Goal: Information Seeking & Learning: Learn about a topic

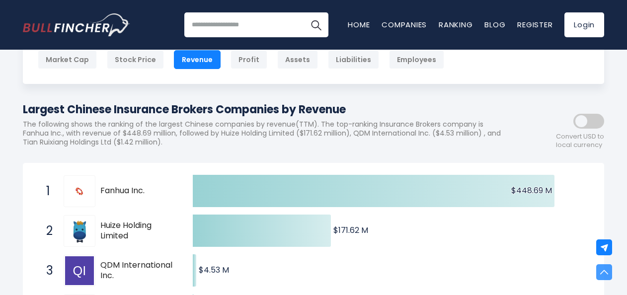
scroll to position [61, 0]
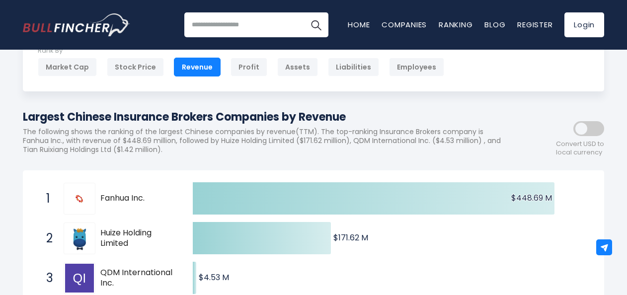
click at [124, 198] on span "Fanhua Inc." at bounding box center [137, 198] width 75 height 10
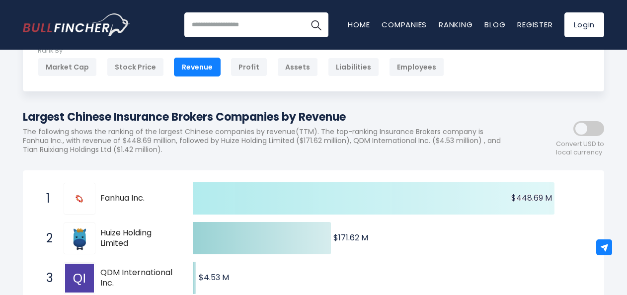
click at [225, 201] on icon at bounding box center [374, 198] width 362 height 32
click at [259, 193] on icon at bounding box center [374, 198] width 362 height 32
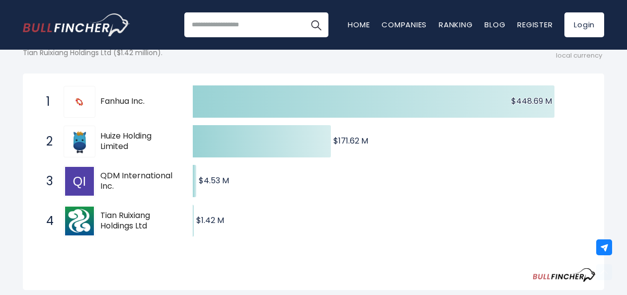
scroll to position [160, 0]
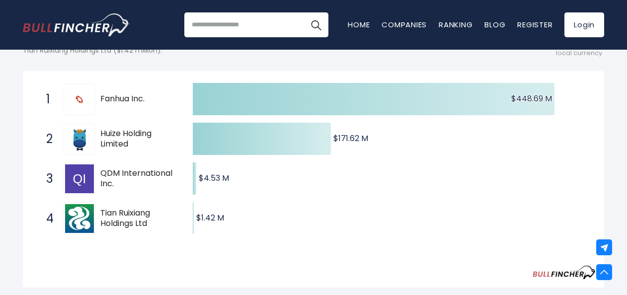
click at [126, 102] on span "Fanhua Inc." at bounding box center [137, 99] width 75 height 10
drag, startPoint x: 154, startPoint y: 99, endPoint x: 102, endPoint y: 100, distance: 52.2
click at [102, 100] on span "Fanhua Inc." at bounding box center [137, 99] width 75 height 10
drag, startPoint x: 134, startPoint y: 152, endPoint x: 104, endPoint y: 132, distance: 36.2
click at [104, 132] on div "2 Huize Holding Limited HUIZ" at bounding box center [108, 139] width 134 height 32
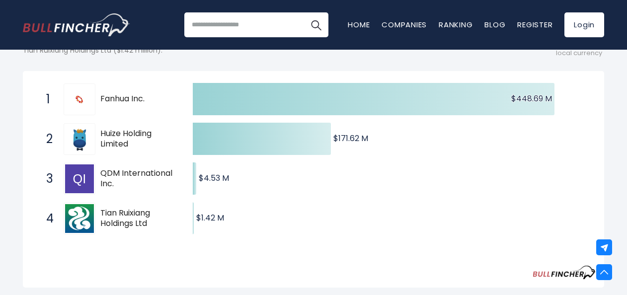
drag, startPoint x: 127, startPoint y: 143, endPoint x: 99, endPoint y: 131, distance: 30.3
click at [99, 131] on div "2 Huize Holding Limited HUIZ" at bounding box center [108, 139] width 134 height 32
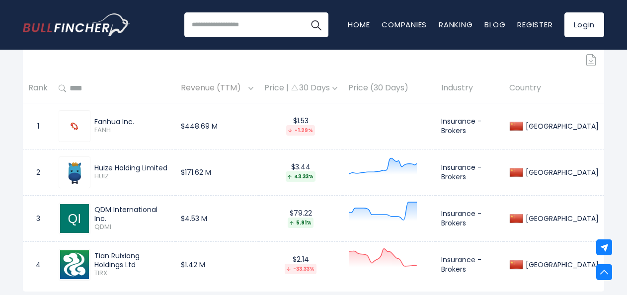
scroll to position [458, 0]
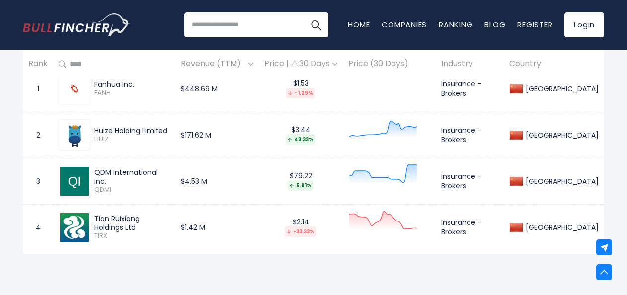
click at [503, 89] on td "Insurance - Brokers" at bounding box center [470, 89] width 68 height 46
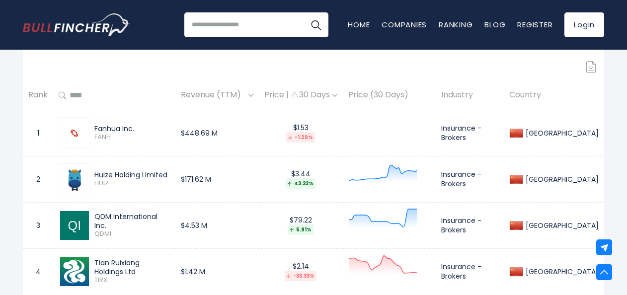
scroll to position [359, 0]
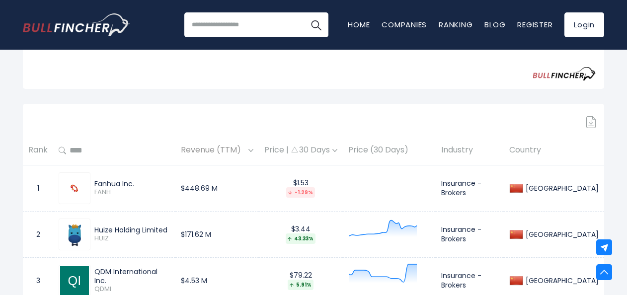
click at [580, 151] on th "Country" at bounding box center [554, 150] width 100 height 29
click at [315, 188] on div "-1.29%" at bounding box center [300, 192] width 29 height 10
click at [490, 151] on th "Industry" at bounding box center [470, 150] width 68 height 29
click at [393, 151] on th "Price (30 Days)" at bounding box center [389, 150] width 93 height 29
click at [327, 151] on div "Price | 30 Days" at bounding box center [300, 150] width 73 height 10
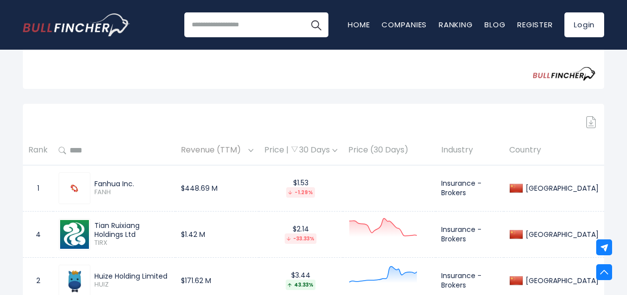
click at [337, 150] on div "Price | 30 Days" at bounding box center [300, 150] width 73 height 10
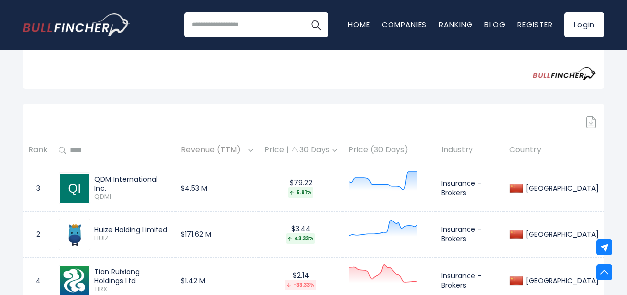
click at [336, 150] on div "Price | 30 Days" at bounding box center [300, 150] width 73 height 10
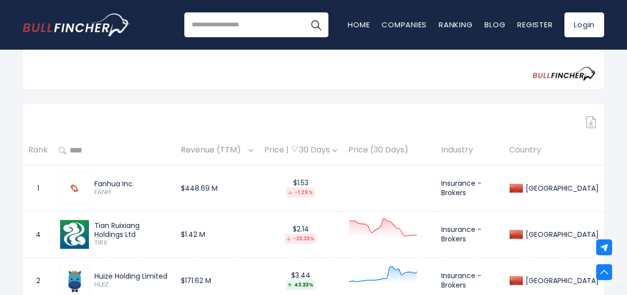
click at [336, 150] on div "Price | 30 Days" at bounding box center [300, 150] width 73 height 10
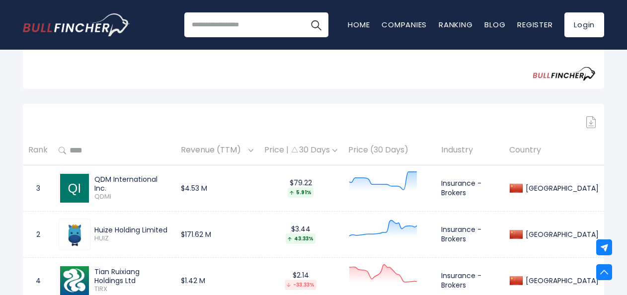
click at [337, 152] on div "Price | 30 Days" at bounding box center [300, 150] width 73 height 10
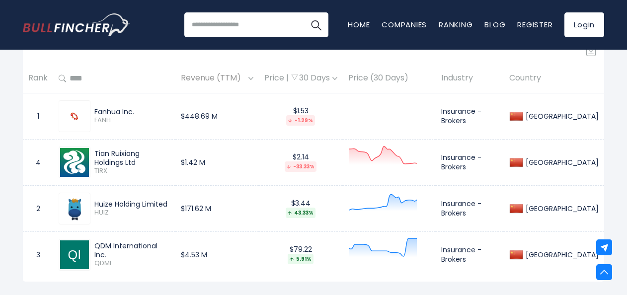
scroll to position [409, 0]
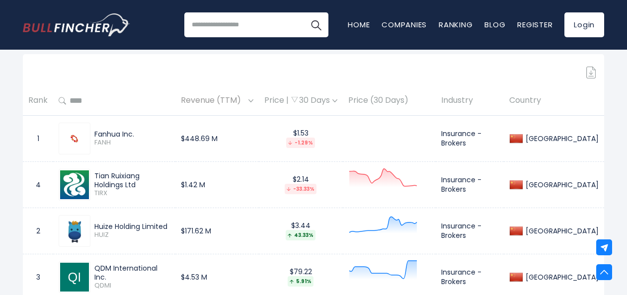
click at [333, 137] on div "$1.53 -1.29%" at bounding box center [300, 138] width 73 height 19
click at [337, 97] on div "Price | 30 Days" at bounding box center [300, 100] width 73 height 10
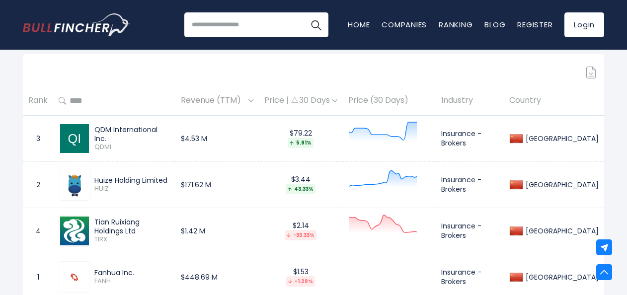
click at [333, 104] on div "Price | 30 Days" at bounding box center [300, 100] width 73 height 10
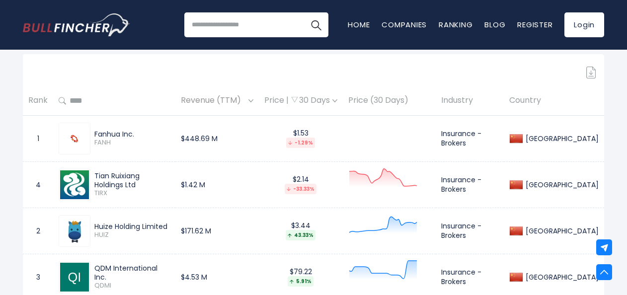
click at [333, 104] on div "Price | 30 Days" at bounding box center [300, 100] width 73 height 10
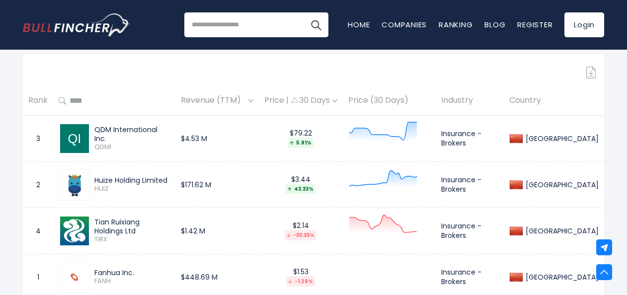
click at [333, 104] on div "Price | 30 Days" at bounding box center [300, 100] width 73 height 10
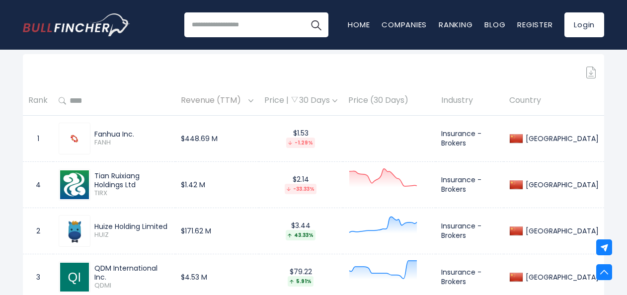
click at [333, 104] on div "Price | 30 Days" at bounding box center [300, 100] width 73 height 10
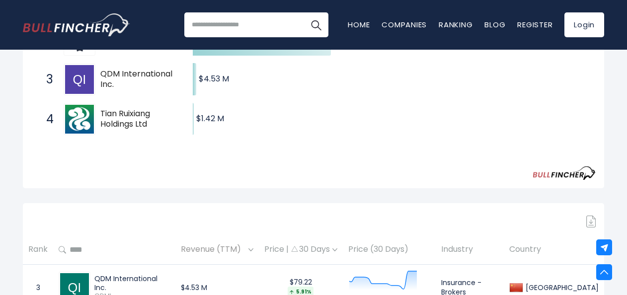
scroll to position [210, 0]
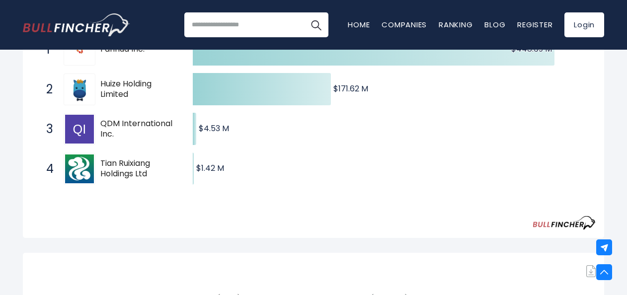
click at [237, 31] on input "search" at bounding box center [256, 24] width 144 height 25
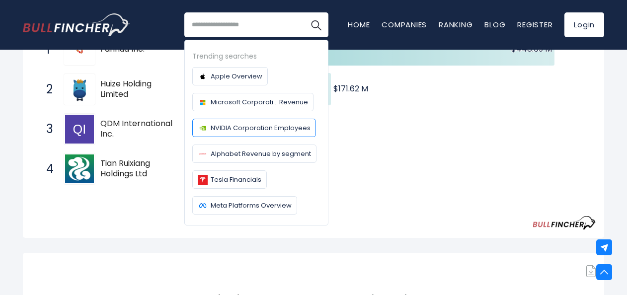
click at [249, 124] on span "NVIDIA Corporation Employees" at bounding box center [261, 128] width 100 height 10
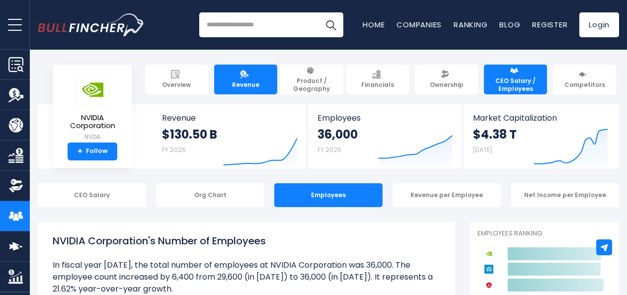
click at [248, 84] on span "Revenue" at bounding box center [245, 85] width 27 height 8
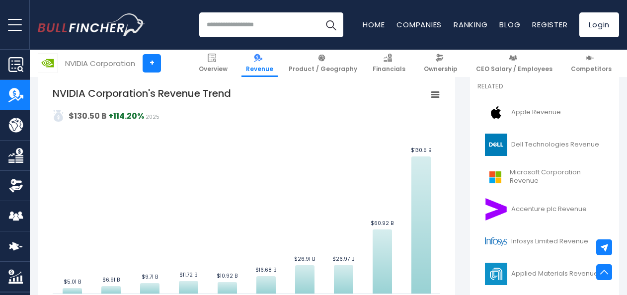
scroll to position [248, 0]
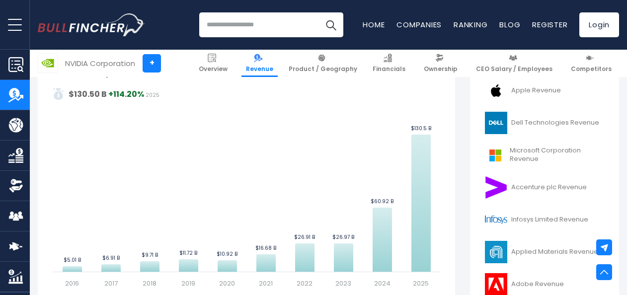
click at [229, 29] on input "search" at bounding box center [271, 24] width 144 height 25
type input "**********"
click at [318, 12] on button "Search" at bounding box center [330, 24] width 25 height 25
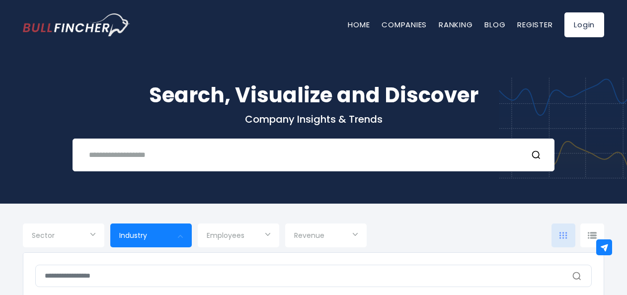
scroll to position [50, 0]
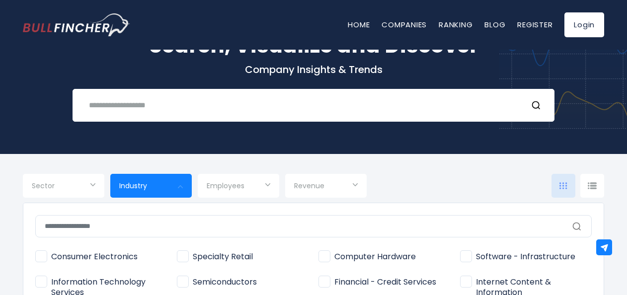
click at [93, 186] on div at bounding box center [313, 147] width 627 height 295
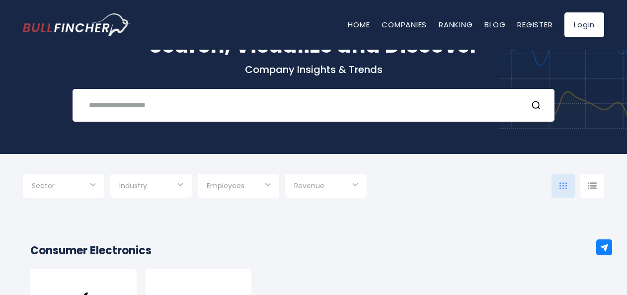
click at [96, 186] on div "Sector" at bounding box center [63, 186] width 81 height 24
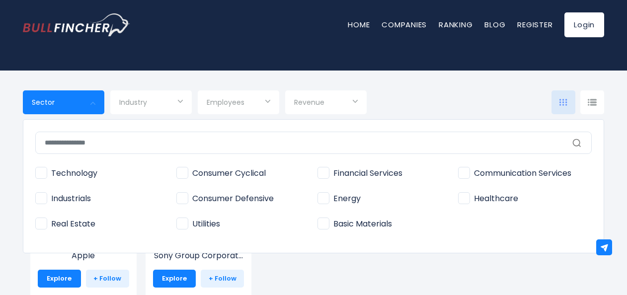
scroll to position [149, 0]
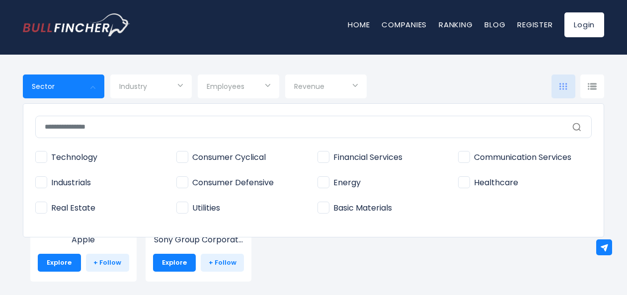
click at [328, 154] on span "Financial Services" at bounding box center [359, 157] width 85 height 10
type input "**********"
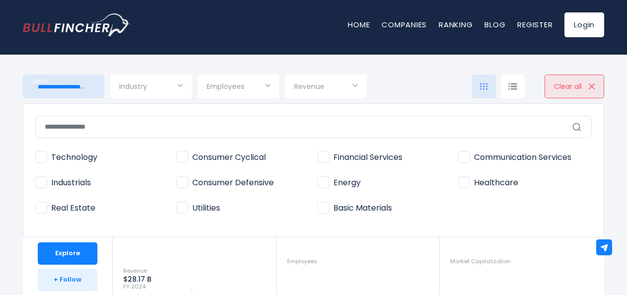
click at [178, 84] on div at bounding box center [313, 147] width 627 height 295
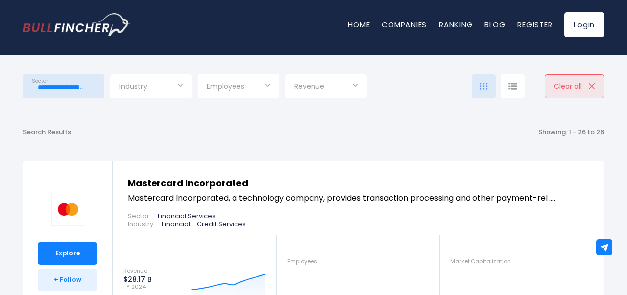
click at [179, 87] on div "Industry" at bounding box center [150, 87] width 81 height 24
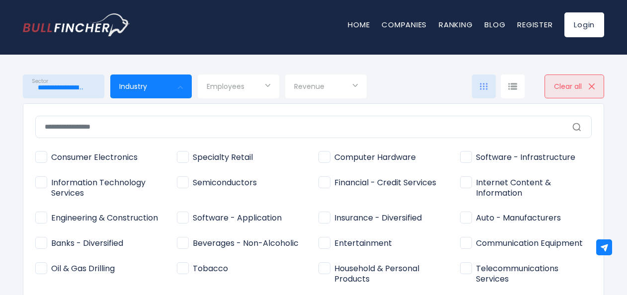
click at [327, 220] on span "Insurance - Diversified" at bounding box center [369, 218] width 103 height 10
type input "**********"
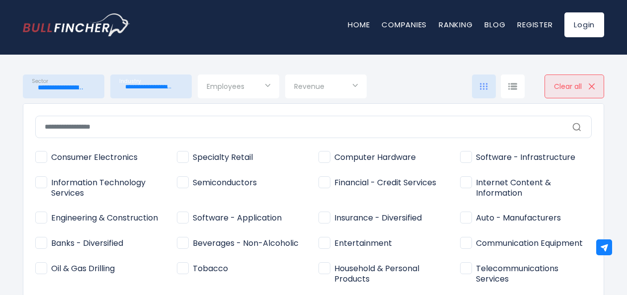
click at [242, 86] on span "Employees" at bounding box center [226, 86] width 38 height 9
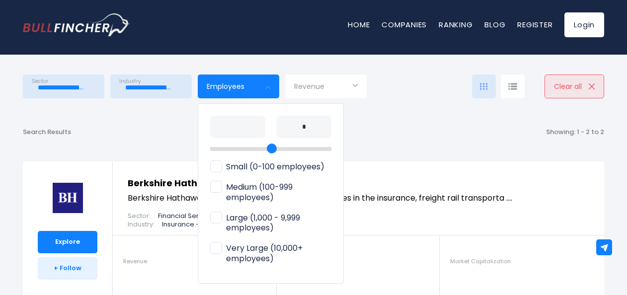
click at [392, 128] on div at bounding box center [313, 147] width 627 height 295
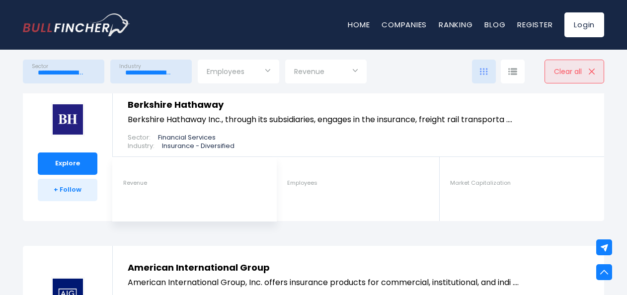
scroll to position [248, 0]
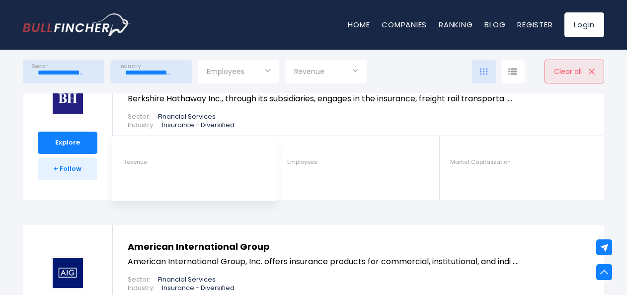
click at [138, 163] on span "Revenue" at bounding box center [135, 162] width 24 height 6
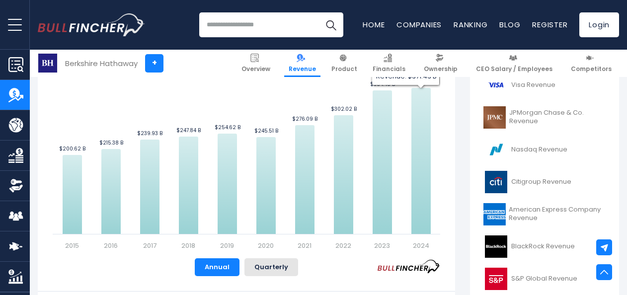
scroll to position [397, 0]
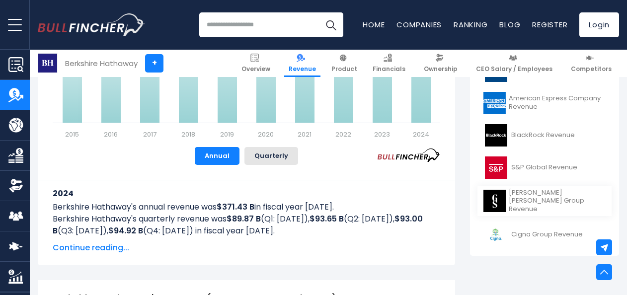
click at [532, 195] on link "[PERSON_NAME] [PERSON_NAME] Group Revenue" at bounding box center [544, 201] width 134 height 30
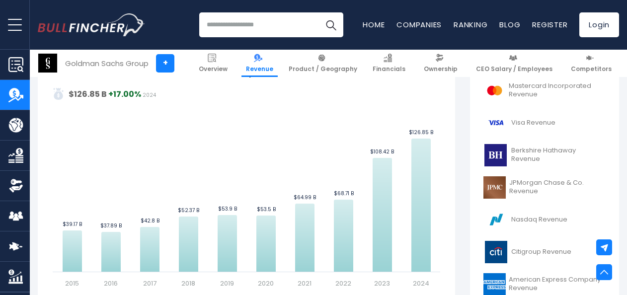
scroll to position [298, 0]
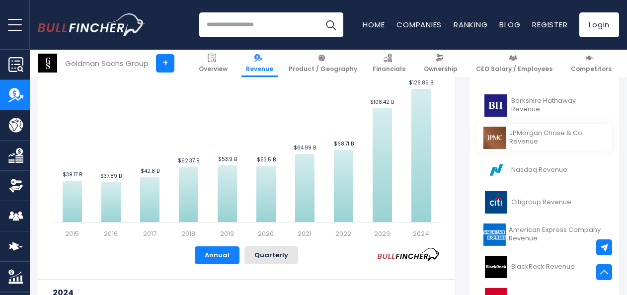
click at [531, 138] on link "JPMorgan Chase & Co. Revenue" at bounding box center [544, 137] width 134 height 27
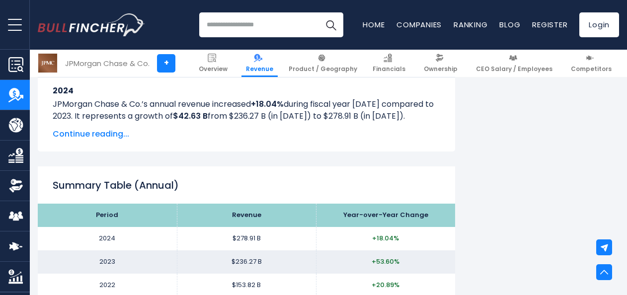
scroll to position [844, 0]
